Goal: Find specific page/section: Find specific page/section

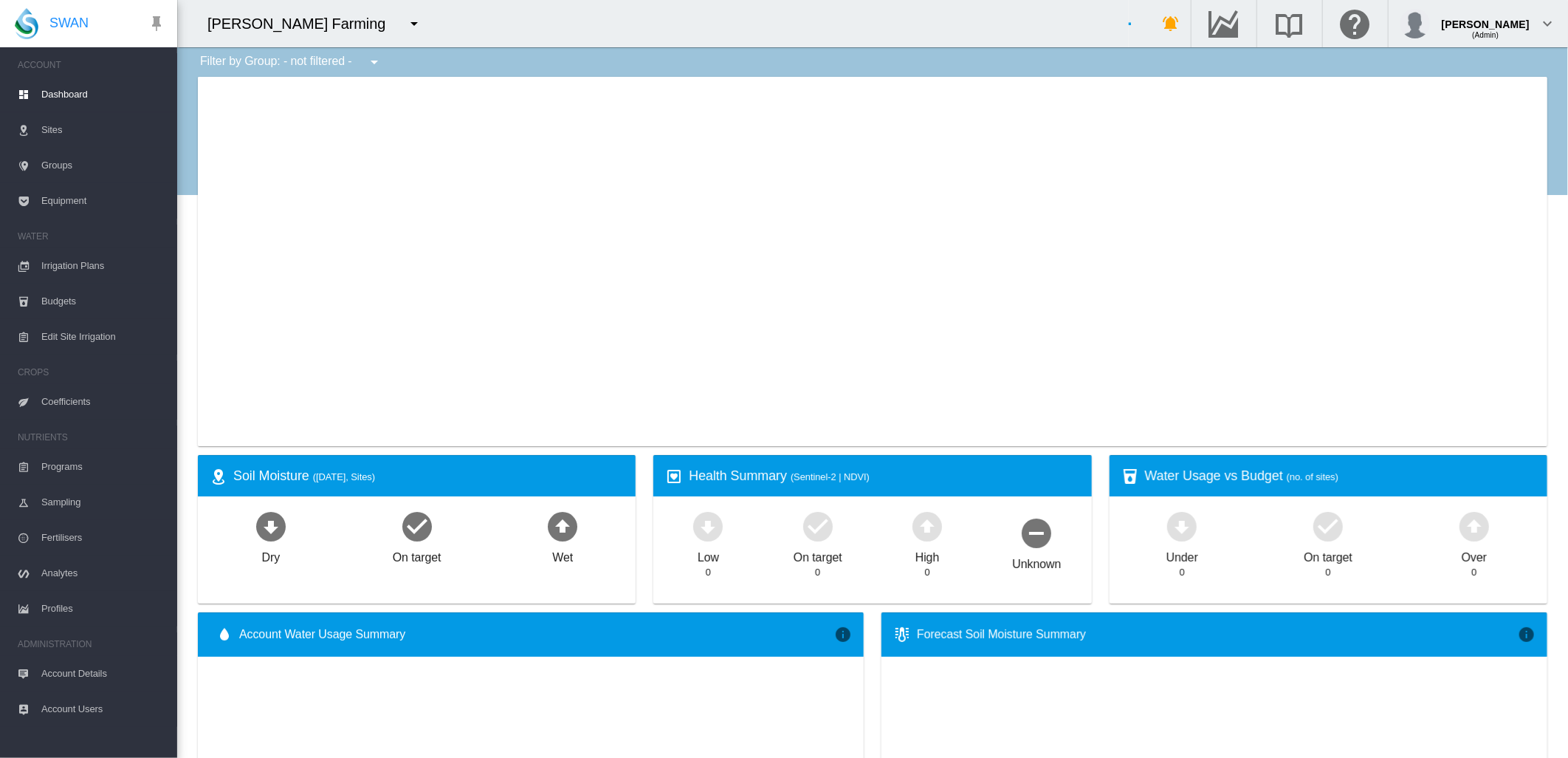
click at [406, 25] on md-icon "icon-menu-down" at bounding box center [414, 23] width 17 height 17
type input "**********"
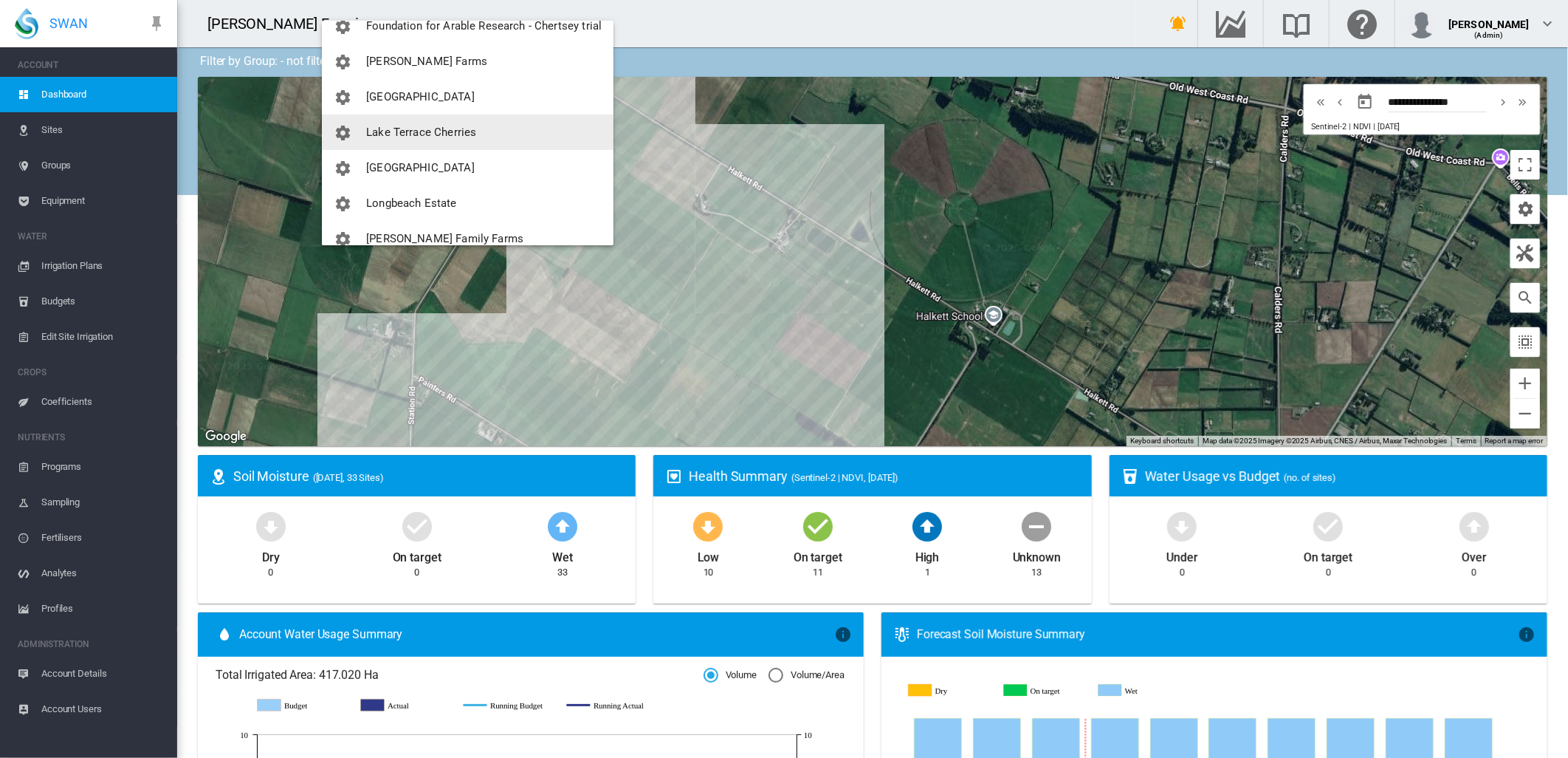
scroll to position [267, 0]
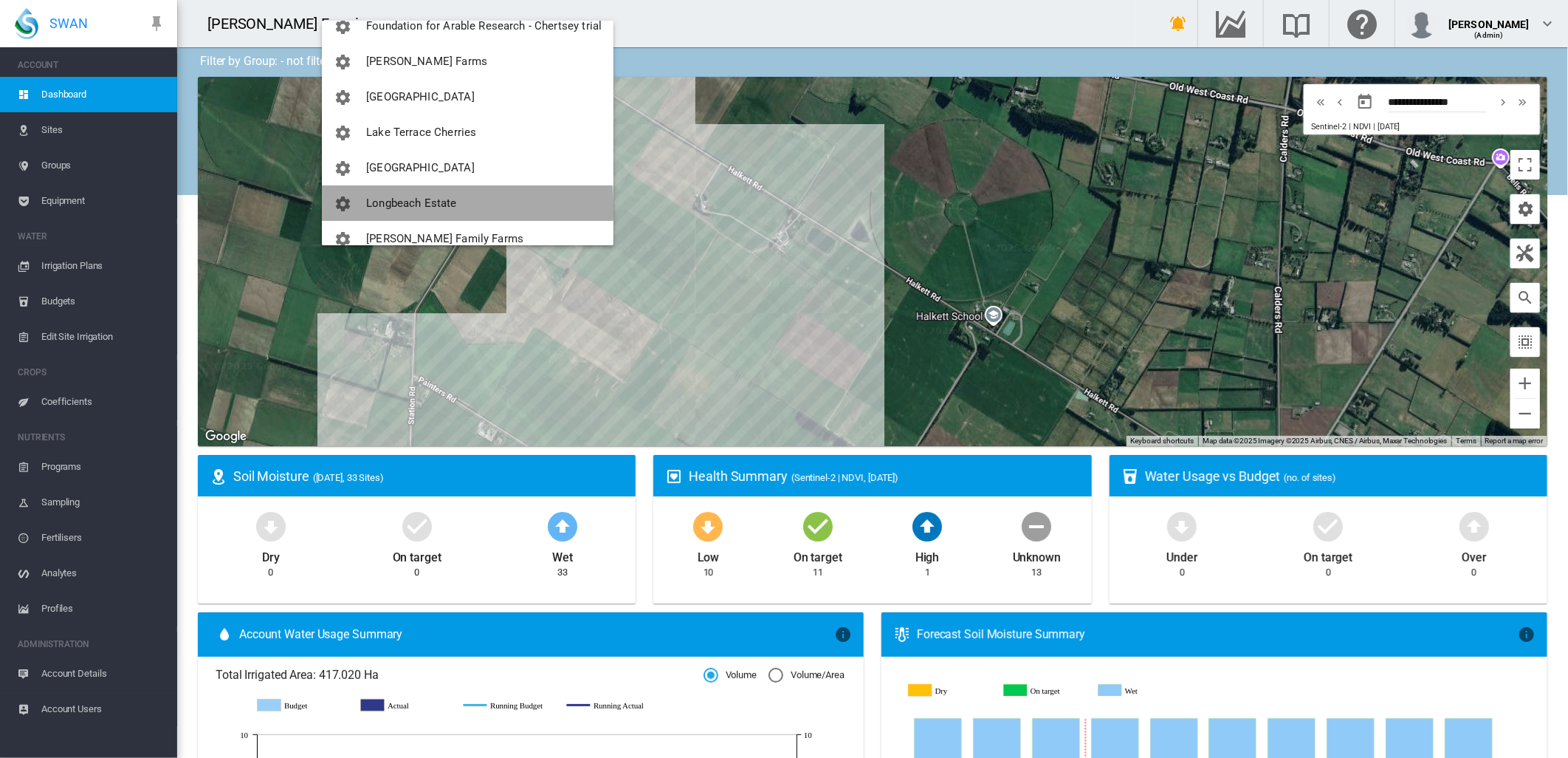
click at [421, 209] on span "Longbeach Estate" at bounding box center [411, 202] width 90 height 13
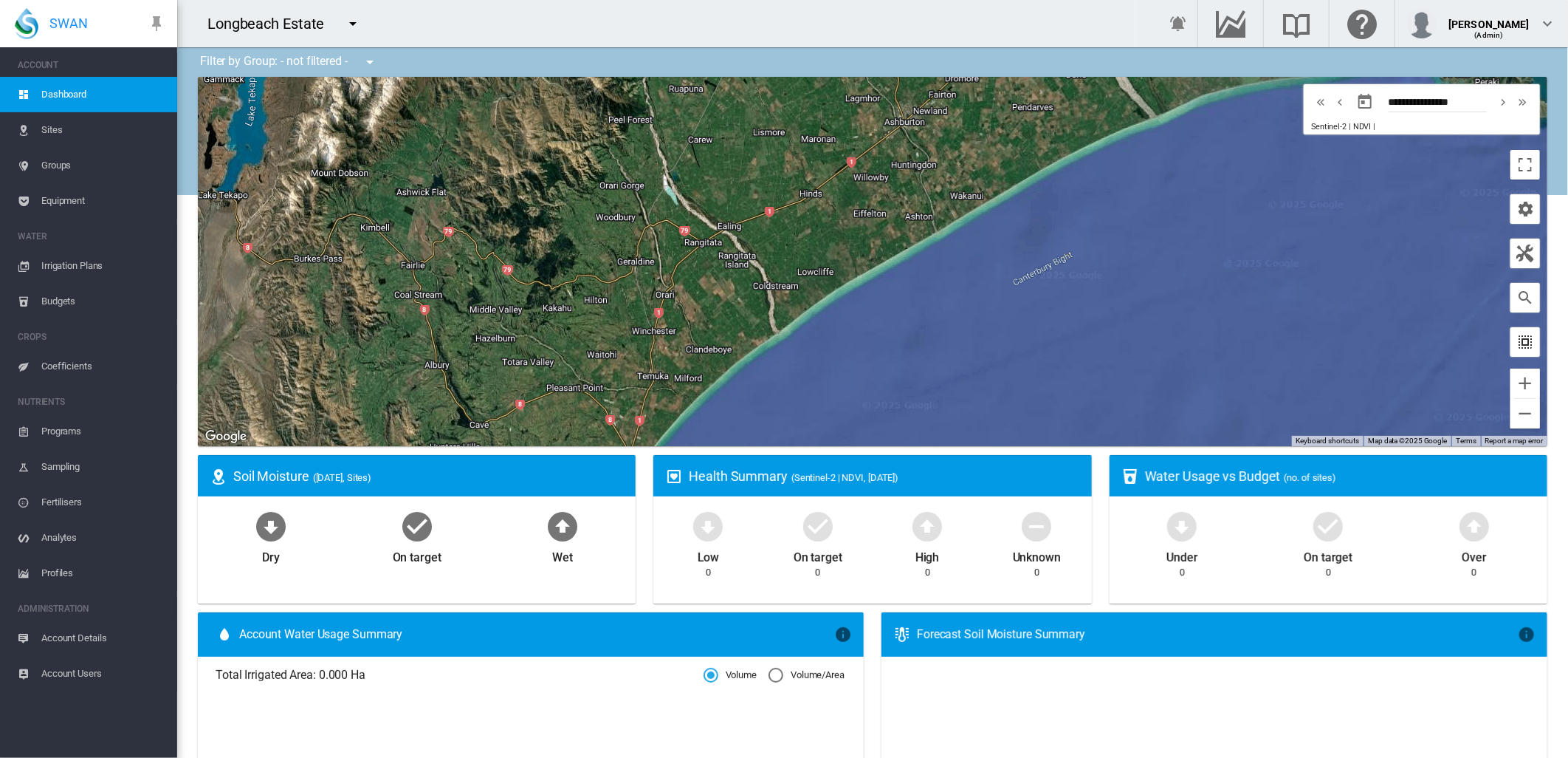
click at [1517, 343] on md-icon "icon-select-all" at bounding box center [1526, 342] width 17 height 17
click at [1519, 337] on md-icon "icon-select-all" at bounding box center [1526, 342] width 17 height 17
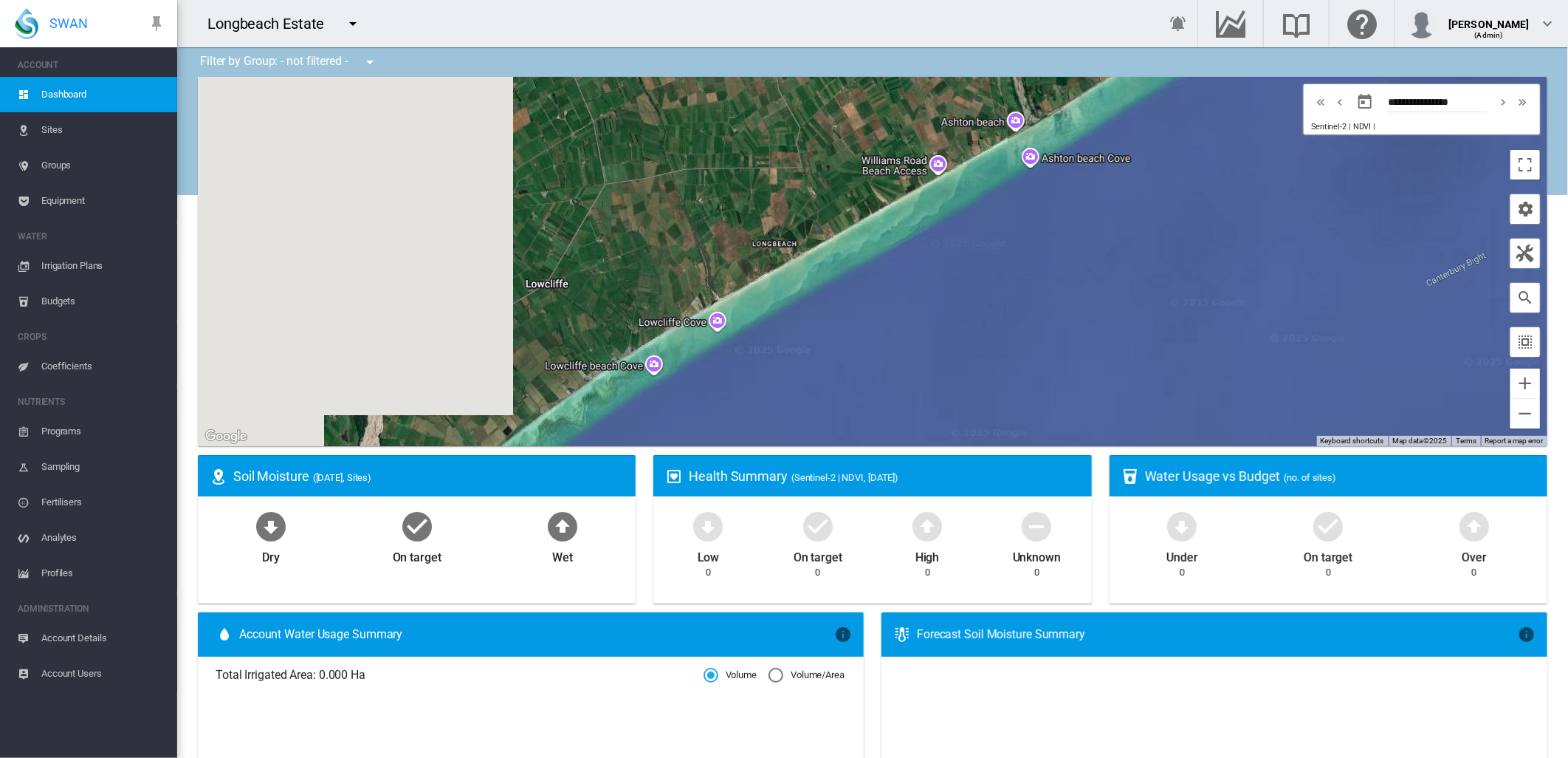
drag, startPoint x: 895, startPoint y: 276, endPoint x: 1507, endPoint y: 444, distance: 634.6
click at [1507, 444] on div "Site Health Indexes - × Name of current Site Health Area in chart. Click on a d…" at bounding box center [873, 261] width 1350 height 369
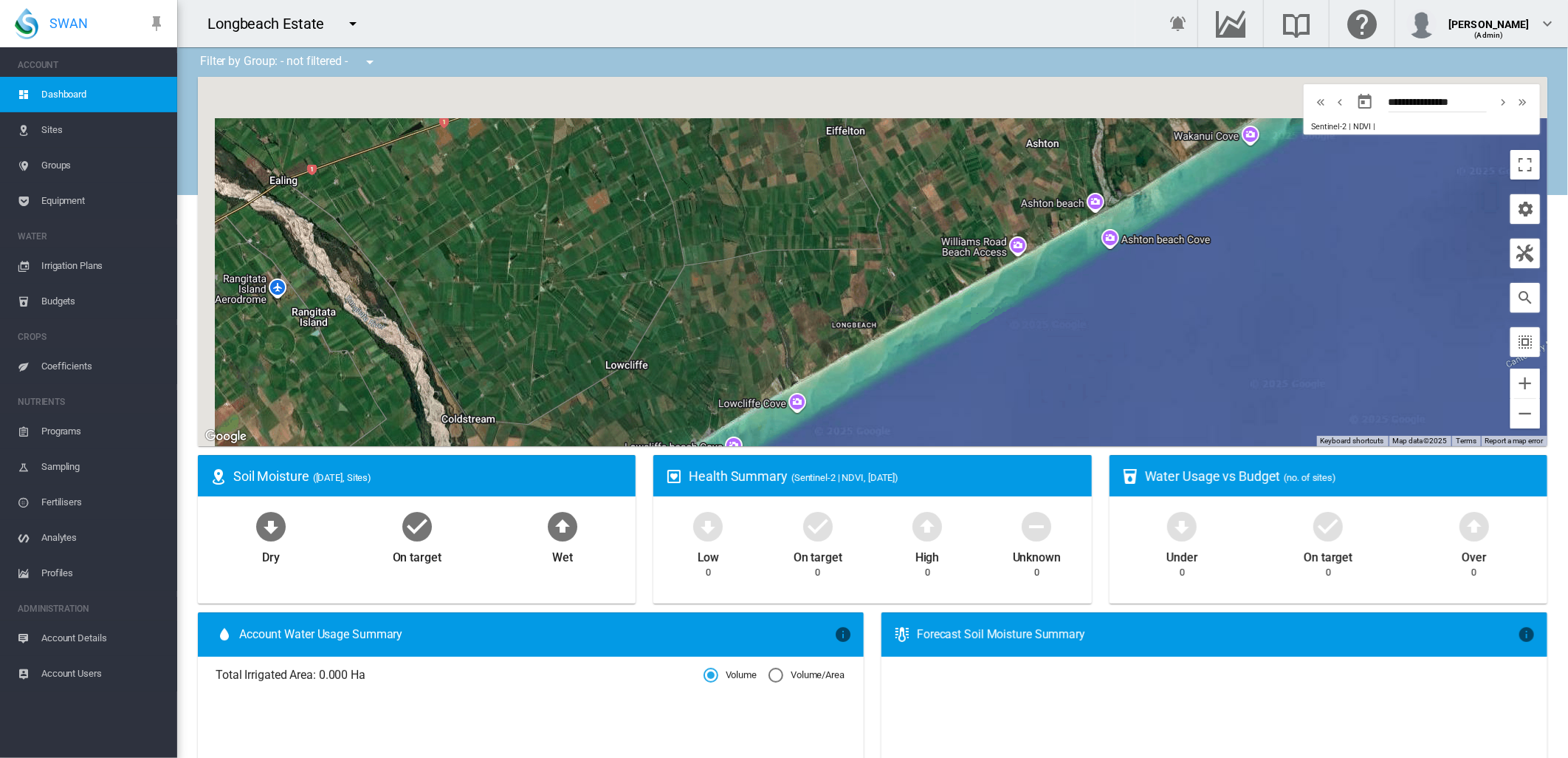
drag, startPoint x: 934, startPoint y: 331, endPoint x: 1020, endPoint y: 417, distance: 121.6
click at [1020, 417] on div at bounding box center [873, 261] width 1350 height 369
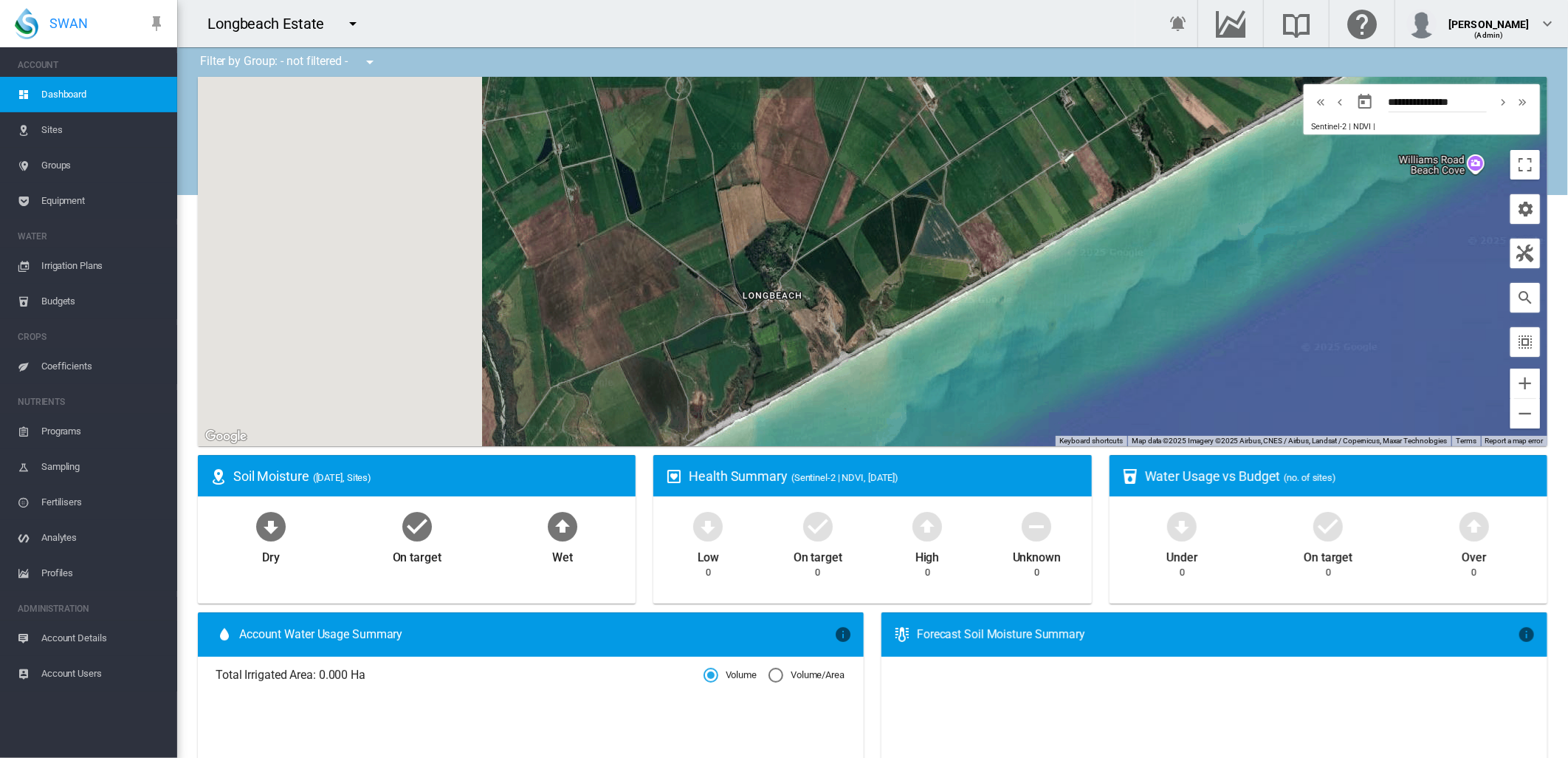
drag, startPoint x: 1040, startPoint y: 285, endPoint x: 1384, endPoint y: 438, distance: 376.5
click at [1384, 438] on div "Site Health Indexes - × Name of current Site Health Area in chart. Click on a d…" at bounding box center [873, 261] width 1350 height 369
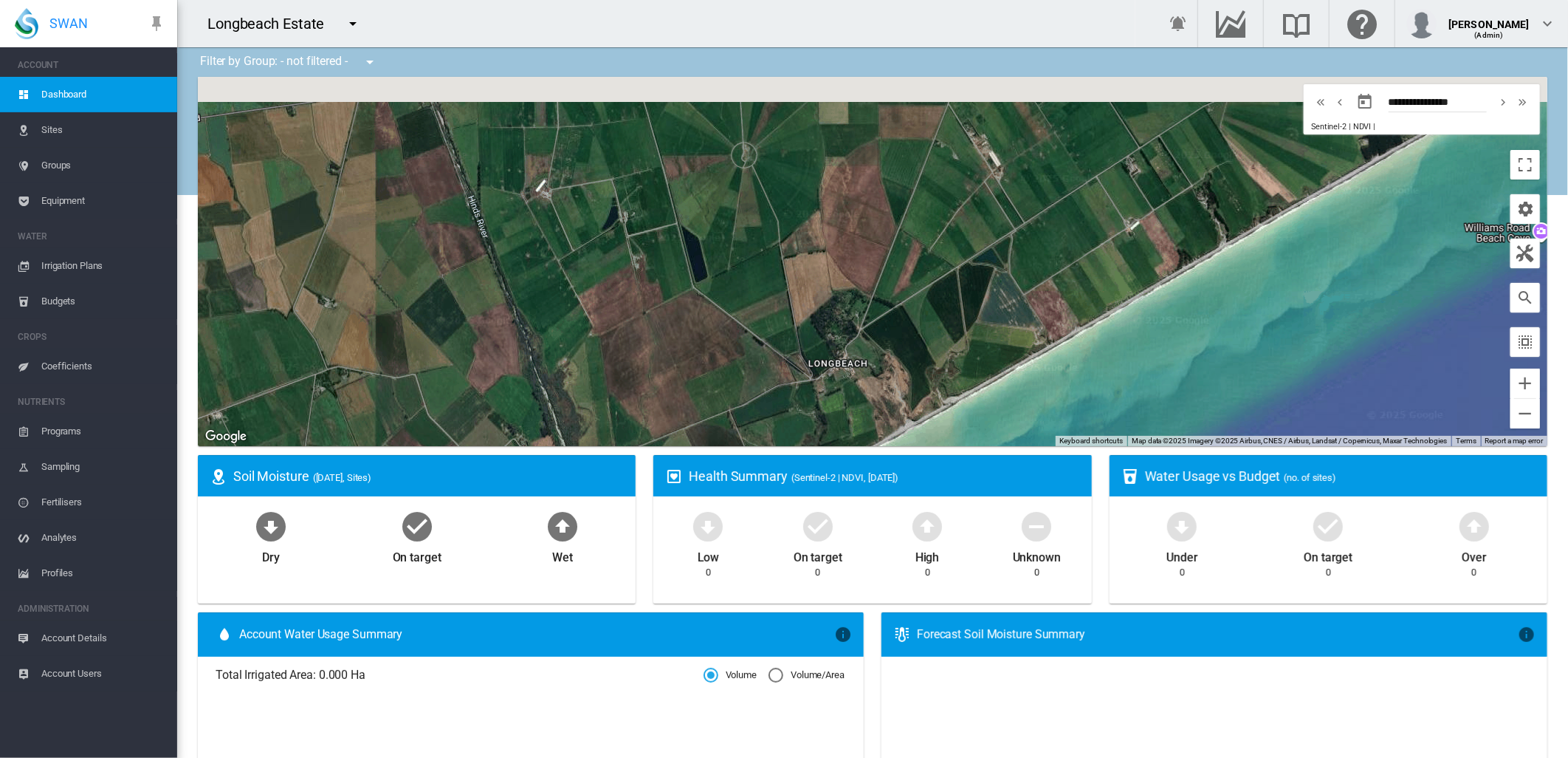
drag, startPoint x: 1167, startPoint y: 368, endPoint x: 1228, endPoint y: 418, distance: 78.9
click at [1229, 419] on div at bounding box center [873, 261] width 1350 height 369
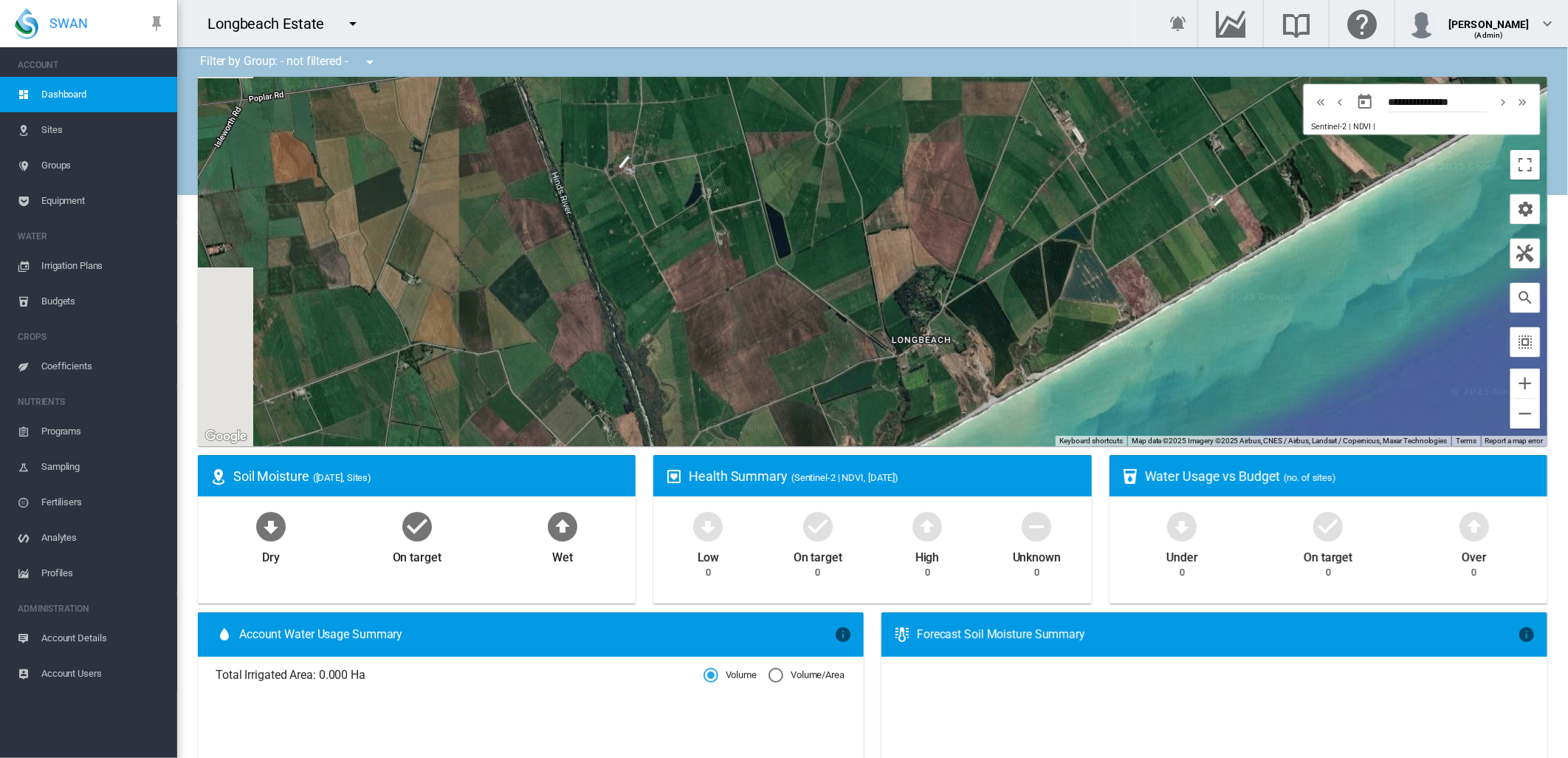
drag, startPoint x: 1187, startPoint y: 393, endPoint x: 1272, endPoint y: 369, distance: 88.3
click at [1272, 369] on div at bounding box center [873, 261] width 1350 height 369
